Goal: Task Accomplishment & Management: Manage account settings

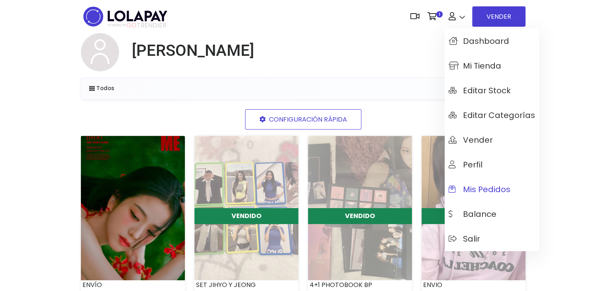
click at [470, 187] on span "Mis pedidos" at bounding box center [480, 189] width 62 height 9
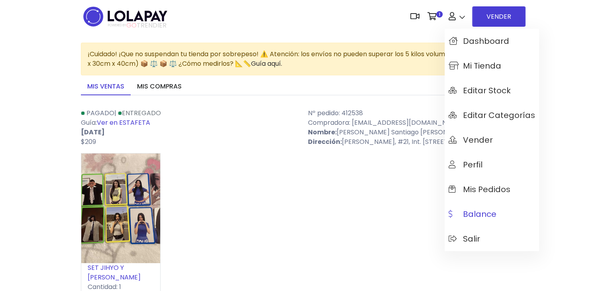
click at [476, 218] on span "Balance" at bounding box center [473, 214] width 48 height 9
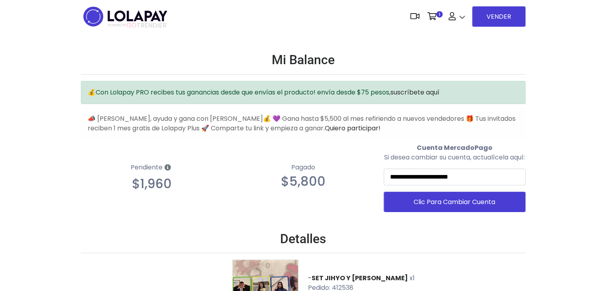
click at [169, 168] on icon at bounding box center [168, 167] width 6 height 6
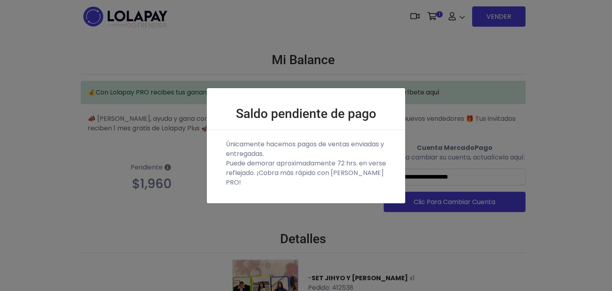
click at [169, 168] on div "Saldo pendiente de pago Únicamente hacemos pagos de ventas enviadas y entregada…" at bounding box center [306, 145] width 612 height 291
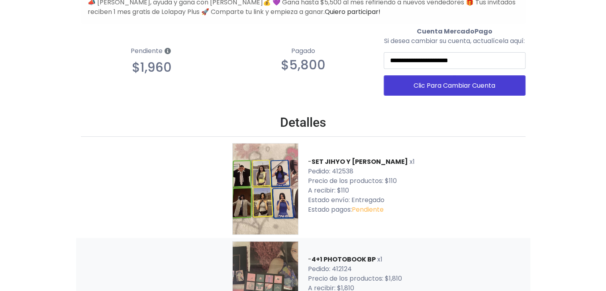
scroll to position [116, 0]
